Goal: Information Seeking & Learning: Learn about a topic

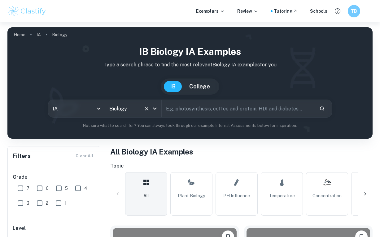
click at [153, 108] on icon "Open" at bounding box center [154, 108] width 7 height 7
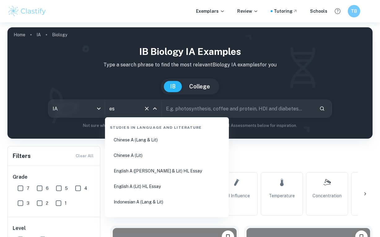
type input "e"
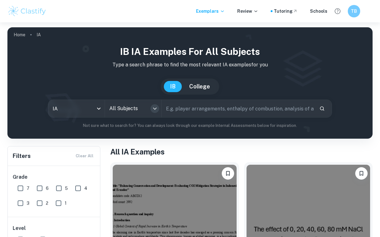
click at [156, 110] on icon "Open" at bounding box center [154, 108] width 7 height 7
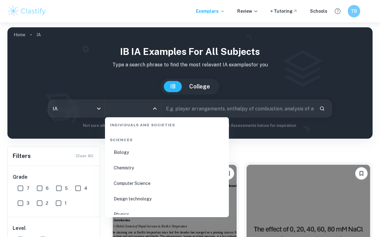
scroll to position [959, 0]
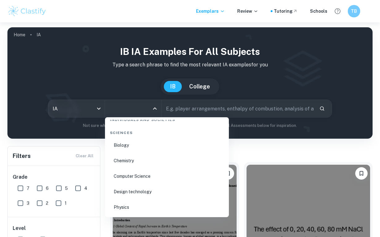
click at [130, 157] on li "Chemistry" at bounding box center [166, 160] width 119 height 14
type input "Chemistry"
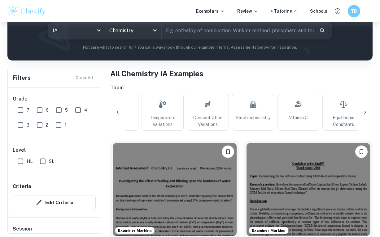
scroll to position [0, 179]
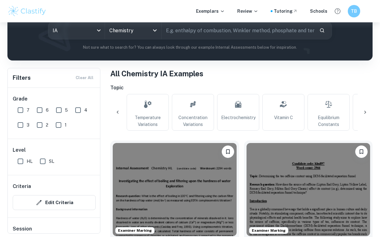
click at [194, 121] on span "Concentration Variations" at bounding box center [193, 121] width 37 height 14
type input "Concentration Variations"
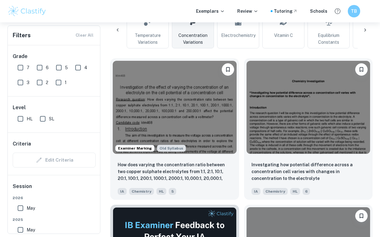
scroll to position [161, 0]
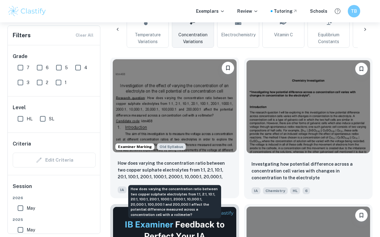
click at [186, 162] on p "How does varying the concentration ratio between two copper sulphate electrolyt…" at bounding box center [175, 170] width 114 height 21
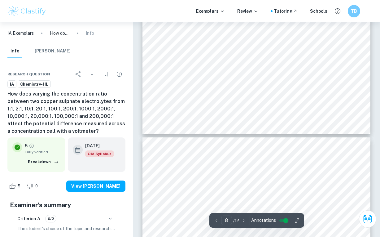
type input "9"
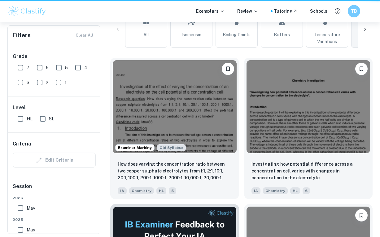
scroll to position [0, 6]
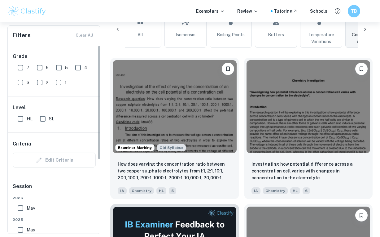
click at [19, 66] on input "7" at bounding box center [20, 67] width 12 height 12
checkbox input "true"
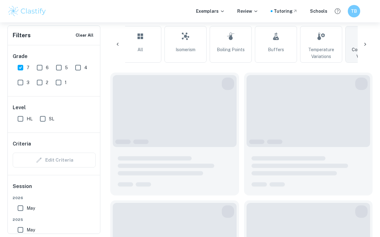
scroll to position [176, 0]
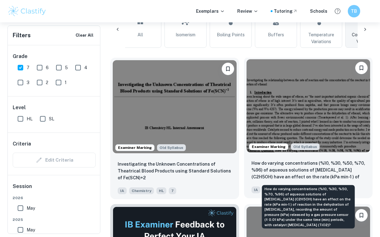
click at [272, 172] on p "How do varying concentrations (%10, %30, %50, %70, %96) of aqueous solutions of…" at bounding box center [308, 170] width 114 height 21
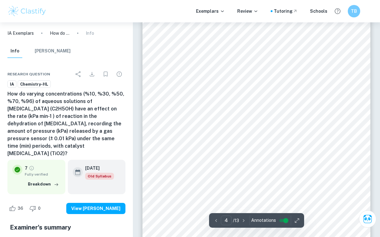
scroll to position [1102, 0]
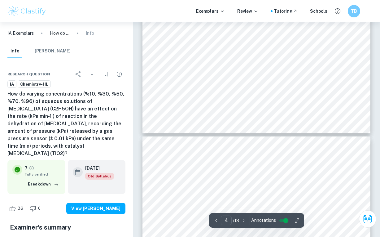
type input "5"
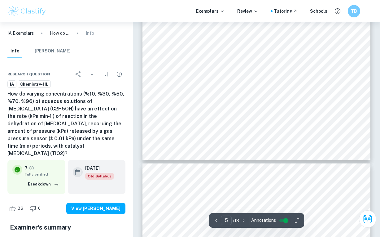
scroll to position [1550, 0]
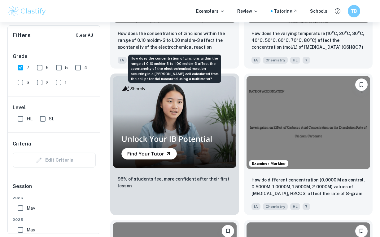
scroll to position [723, 0]
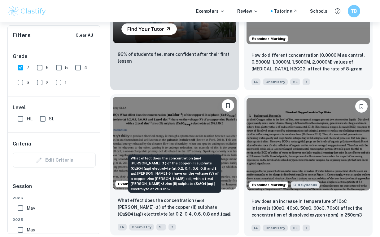
click at [192, 211] on p "What effect does the concentration (𝐦𝐨𝐥 [PERSON_NAME]−𝟑 ) of the copper (II) su…" at bounding box center [175, 207] width 114 height 21
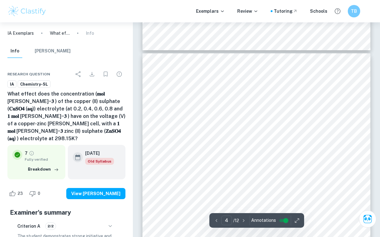
scroll to position [989, 0]
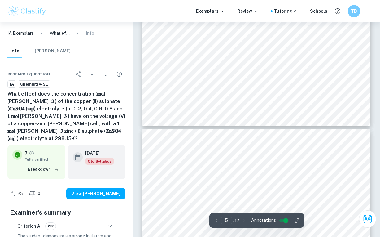
type input "6"
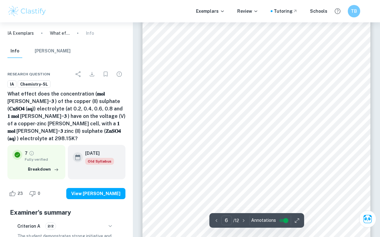
scroll to position [1696, 0]
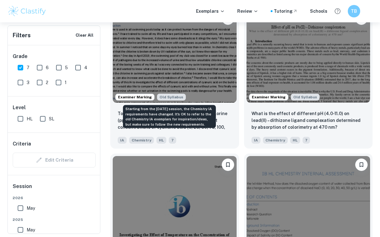
scroll to position [1103, 0]
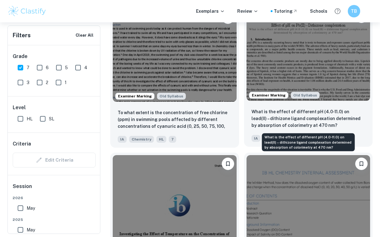
click at [253, 118] on p "What is the effect of different pH (4.0-11.0) on lead(II) – dithizone ligand co…" at bounding box center [308, 118] width 114 height 20
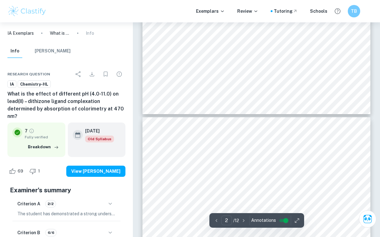
type input "3"
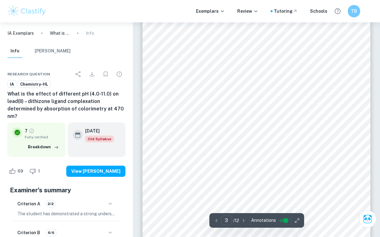
scroll to position [754, 0]
